Goal: Obtain resource: Download file/media

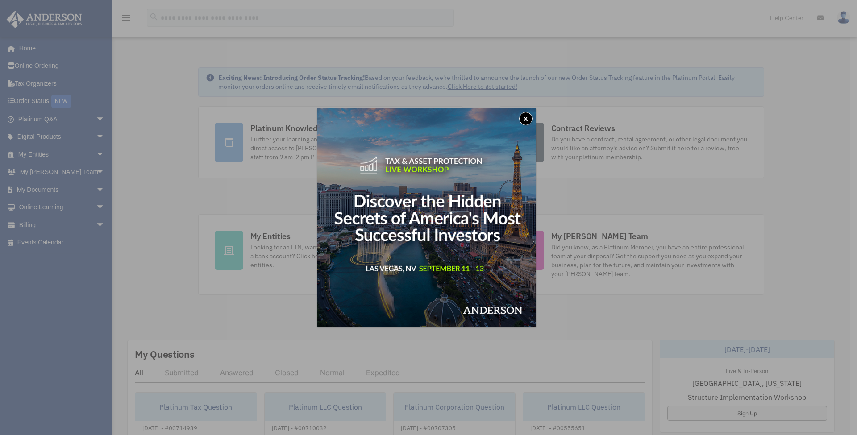
click at [530, 117] on button "x" at bounding box center [525, 118] width 13 height 13
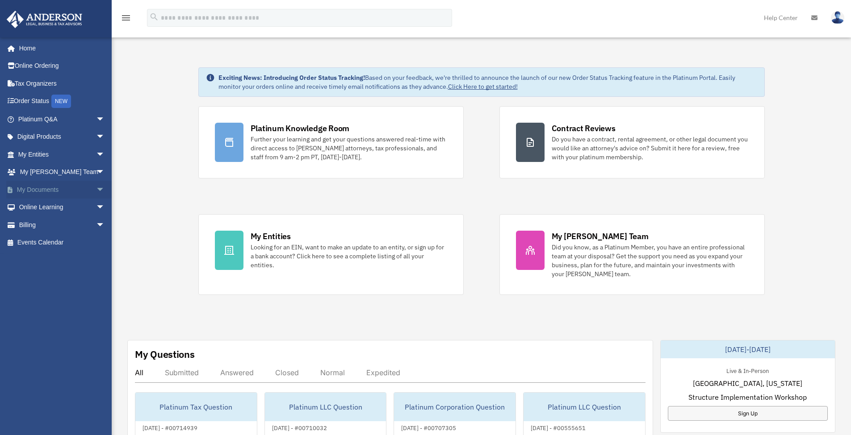
click at [35, 188] on link "My Documents arrow_drop_down" at bounding box center [62, 190] width 112 height 18
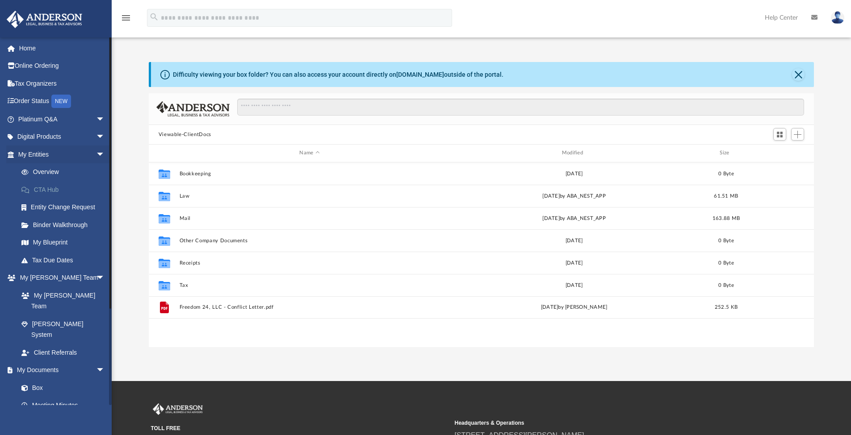
scroll to position [196, 658]
click at [46, 414] on link "Forms Library" at bounding box center [66, 423] width 106 height 18
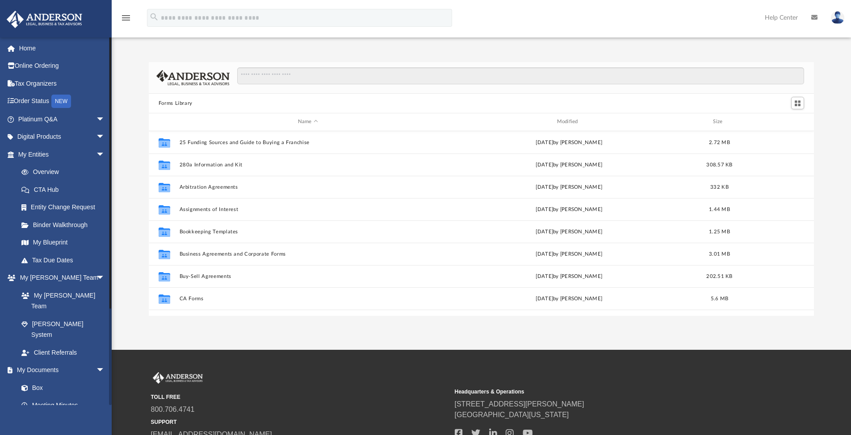
scroll to position [7, 7]
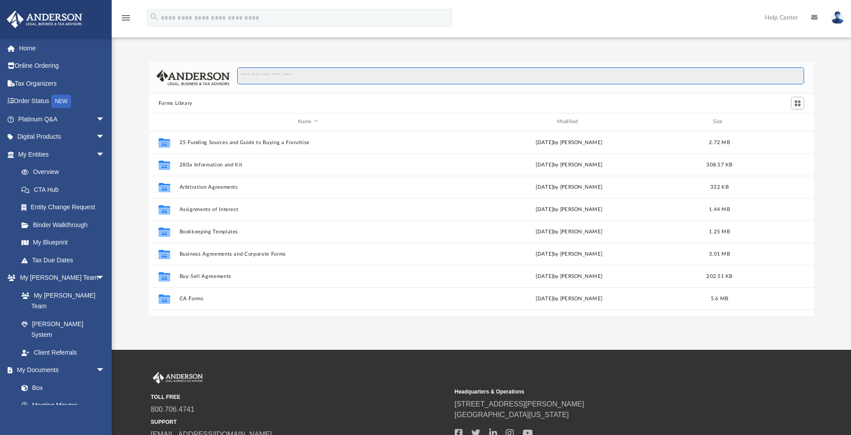
click at [315, 80] on input "Search files and folders" at bounding box center [520, 75] width 567 height 17
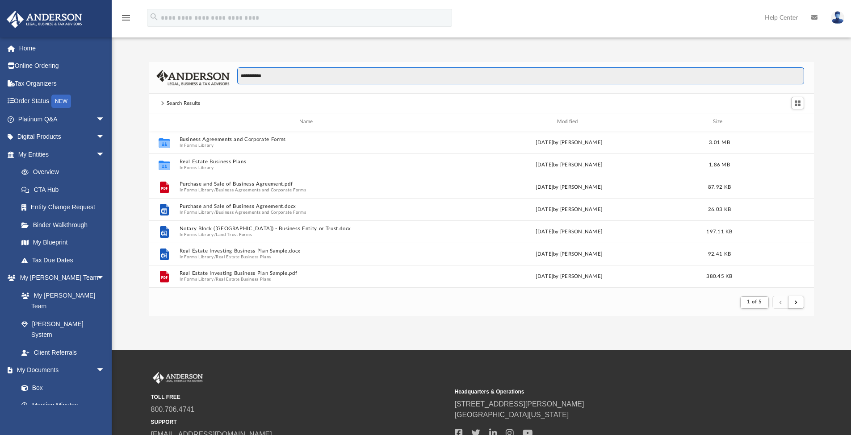
scroll to position [169, 658]
type input "**********"
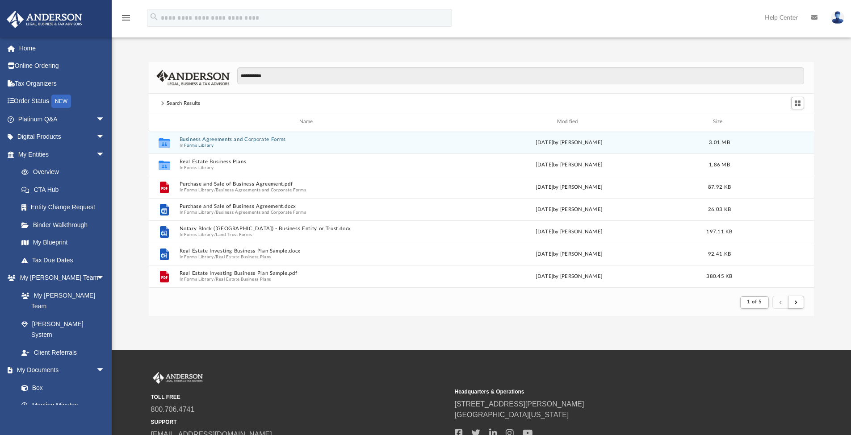
click at [247, 142] on button "Business Agreements and Corporate Forms" at bounding box center [307, 140] width 257 height 6
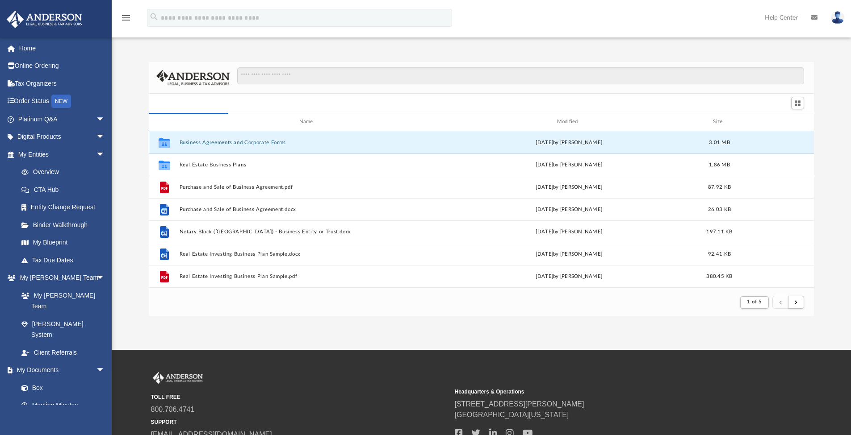
click at [247, 145] on button "Business Agreements and Corporate Forms" at bounding box center [307, 143] width 257 height 6
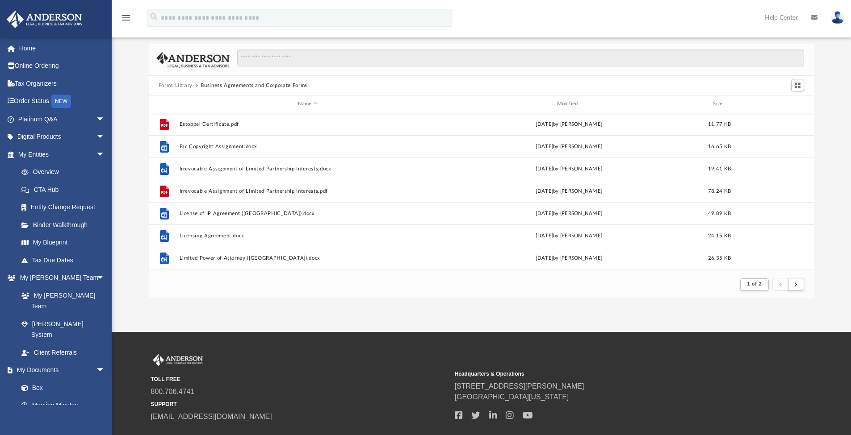
scroll to position [0, 0]
click at [177, 84] on button "Forms Library" at bounding box center [176, 86] width 34 height 8
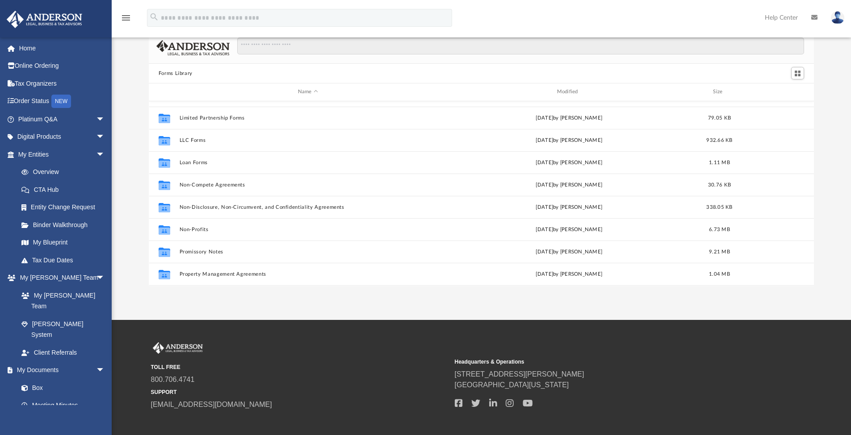
scroll to position [376, 0]
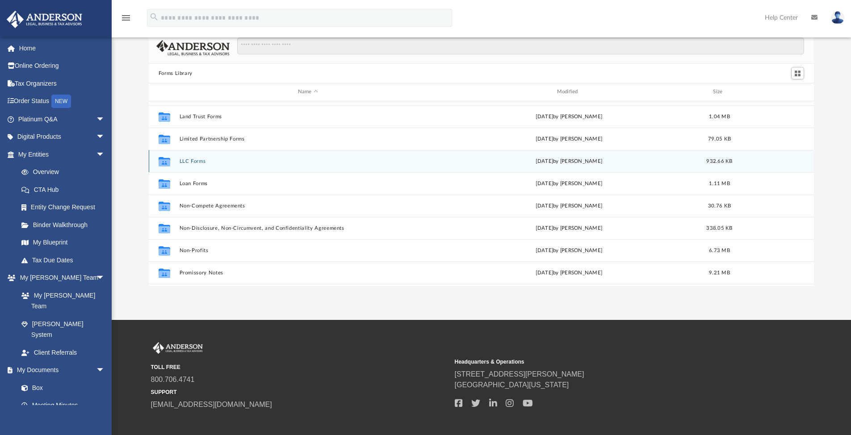
click at [192, 163] on button "LLC Forms" at bounding box center [307, 162] width 257 height 6
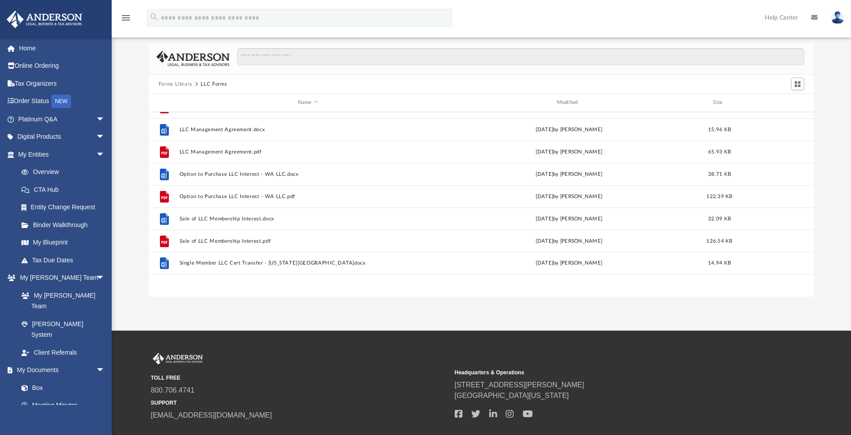
scroll to position [0, 0]
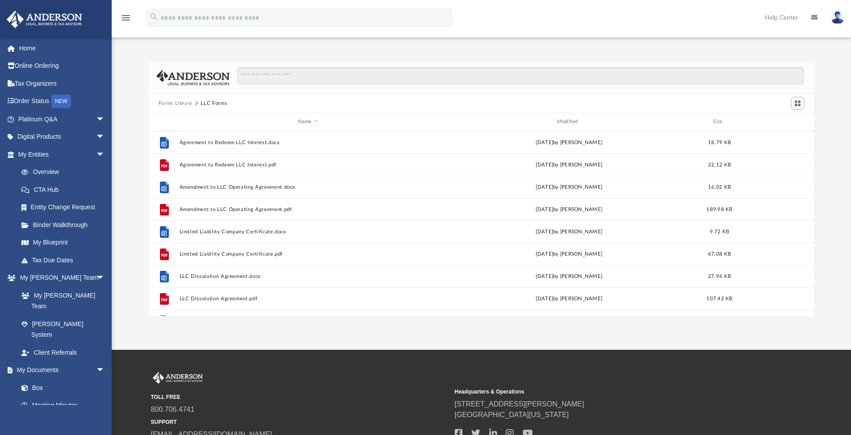
click at [179, 103] on button "Forms Library" at bounding box center [176, 104] width 34 height 8
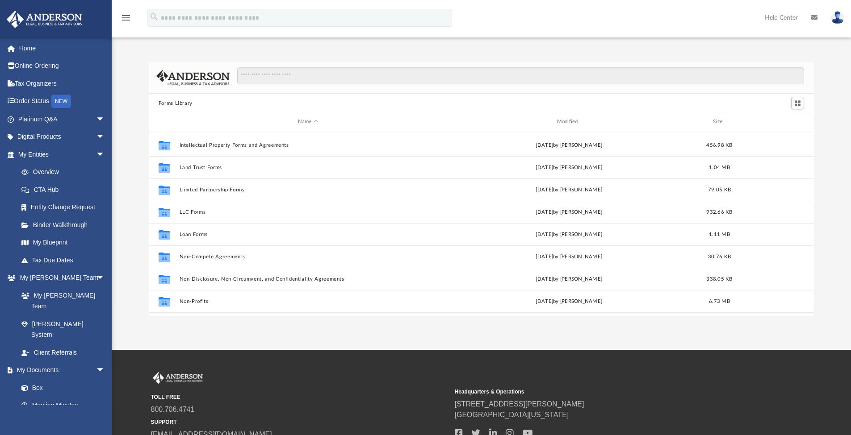
scroll to position [329, 0]
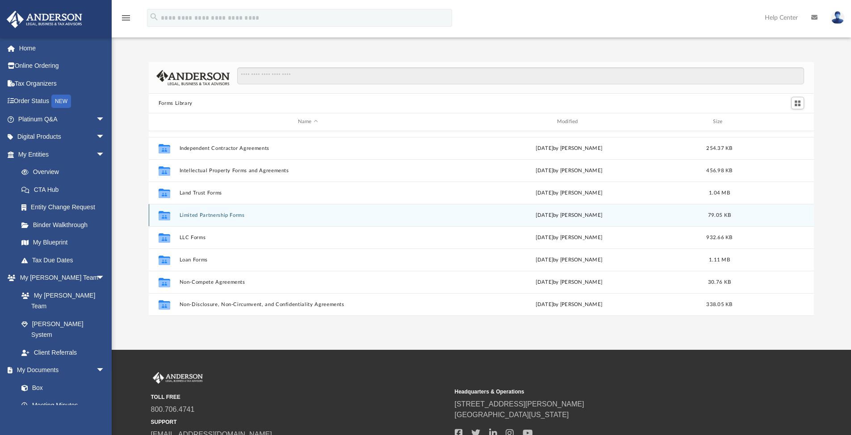
click at [213, 216] on button "Limited Partnership Forms" at bounding box center [307, 216] width 257 height 6
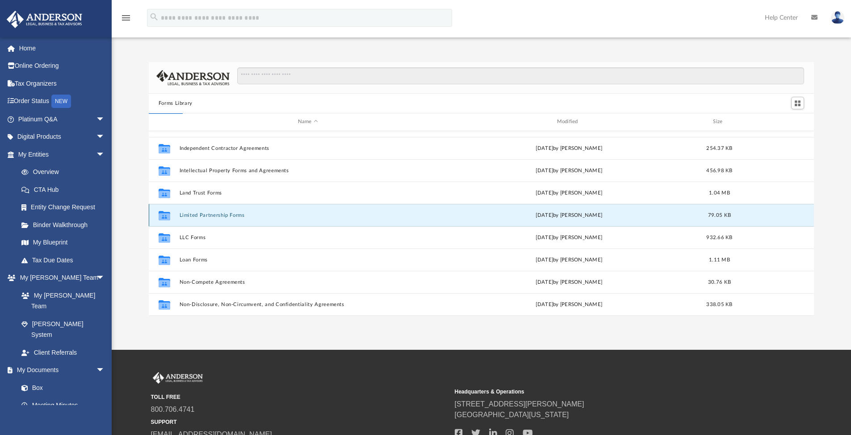
scroll to position [0, 0]
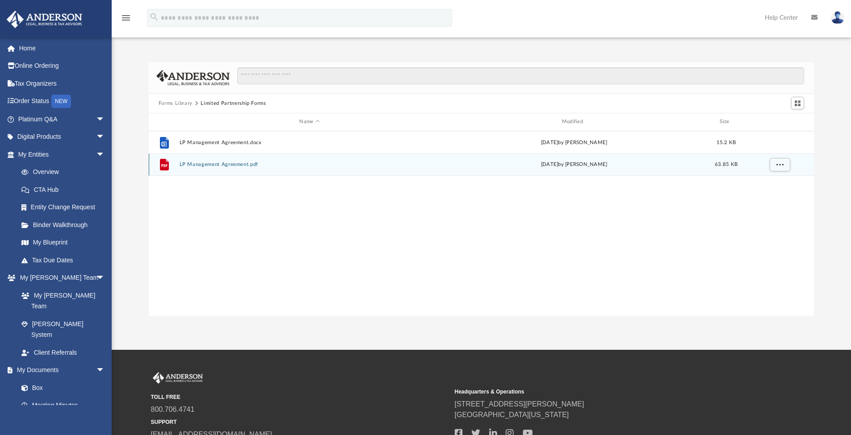
click at [222, 166] on button "LP Management Agreement.pdf" at bounding box center [309, 165] width 260 height 6
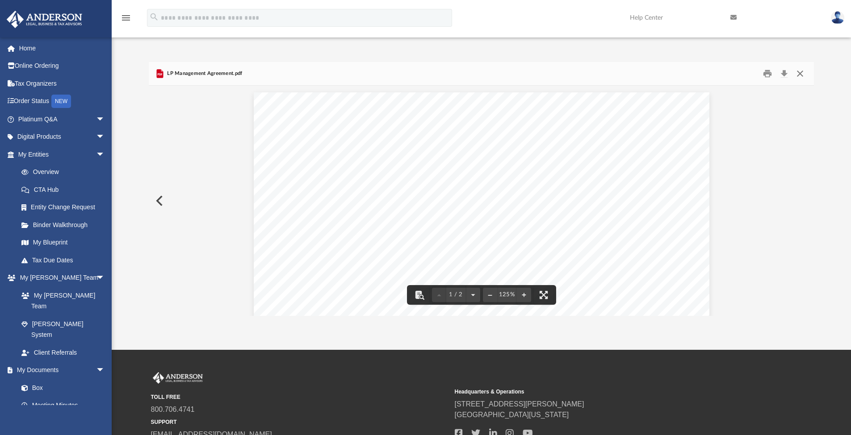
click at [800, 74] on button "Close" at bounding box center [800, 74] width 16 height 14
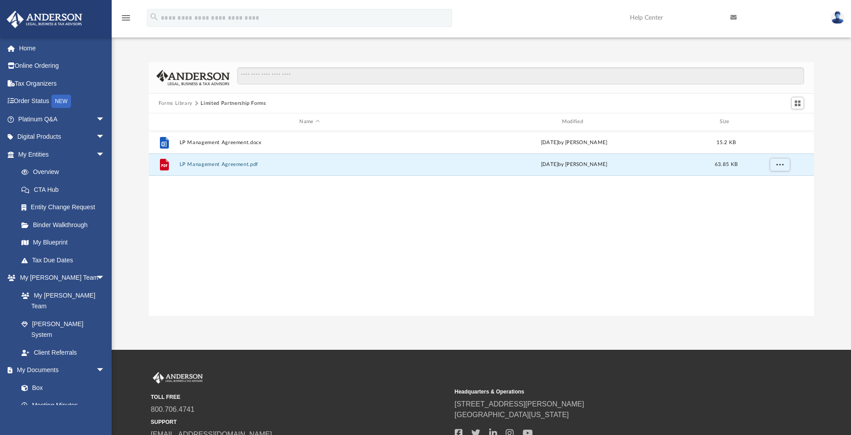
click at [180, 100] on button "Forms Library" at bounding box center [176, 104] width 34 height 8
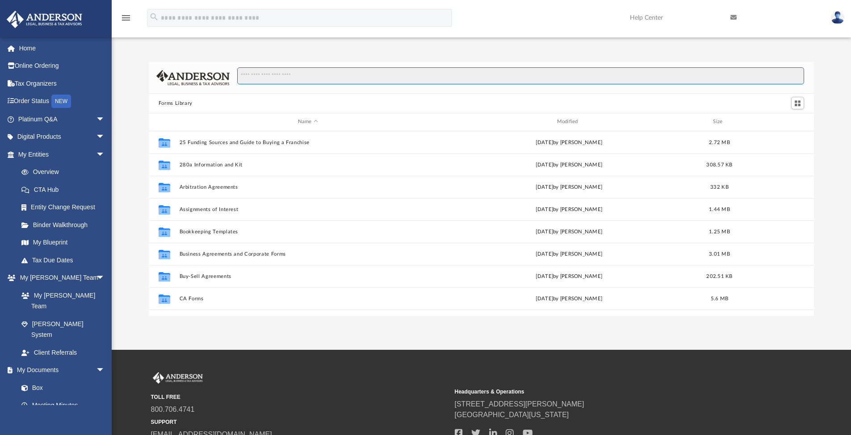
click at [311, 76] on input "Search files and folders" at bounding box center [520, 75] width 567 height 17
type input "*****"
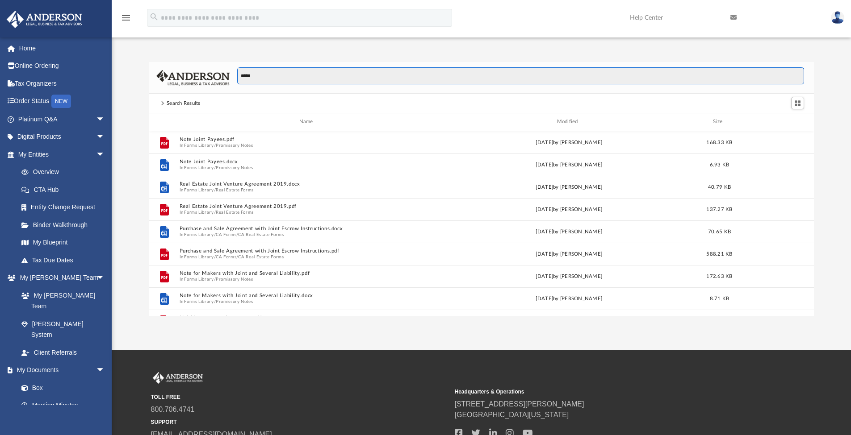
drag, startPoint x: 269, startPoint y: 75, endPoint x: 211, endPoint y: 82, distance: 58.9
click at [211, 82] on div "*****" at bounding box center [481, 78] width 665 height 32
